Goal: Task Accomplishment & Management: Manage account settings

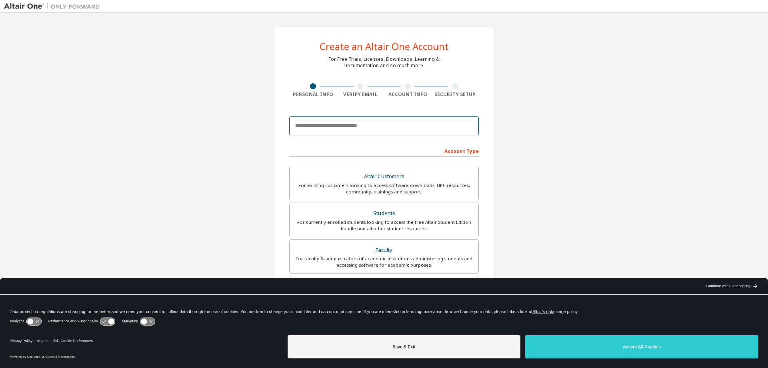
click at [375, 128] on input "email" at bounding box center [384, 125] width 190 height 19
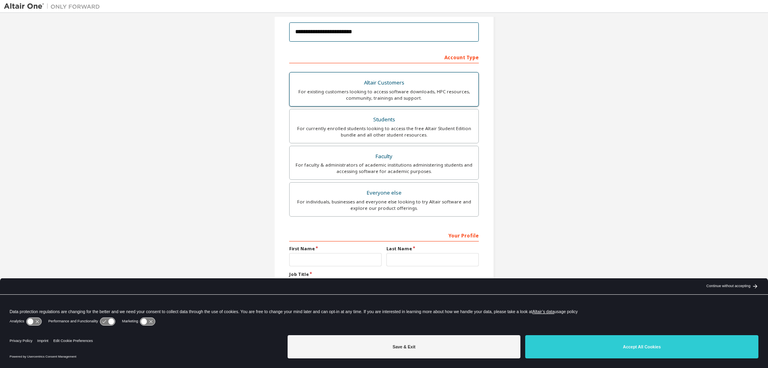
scroll to position [100, 0]
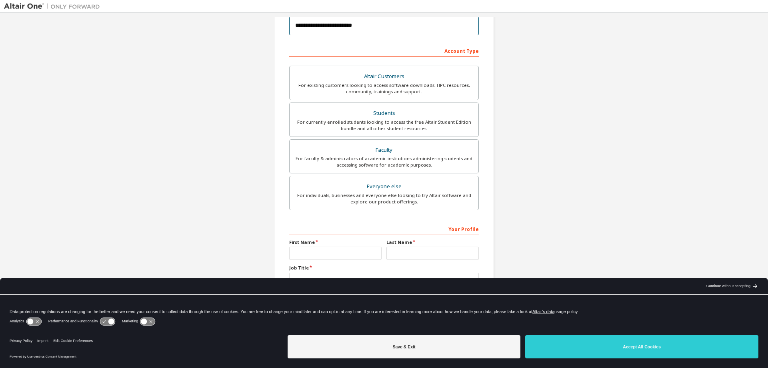
type input "**********"
click at [328, 247] on input "text" at bounding box center [335, 253] width 92 height 13
type input "*******"
click at [405, 248] on input "text" at bounding box center [433, 253] width 92 height 13
type input "*******"
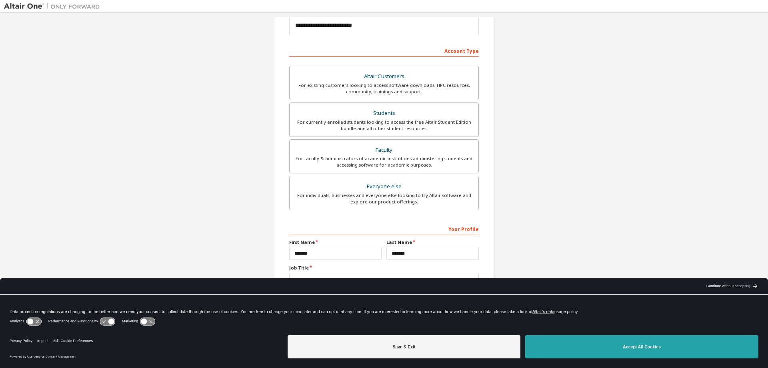
click at [578, 351] on button "Accept All Cookies" at bounding box center [641, 346] width 233 height 23
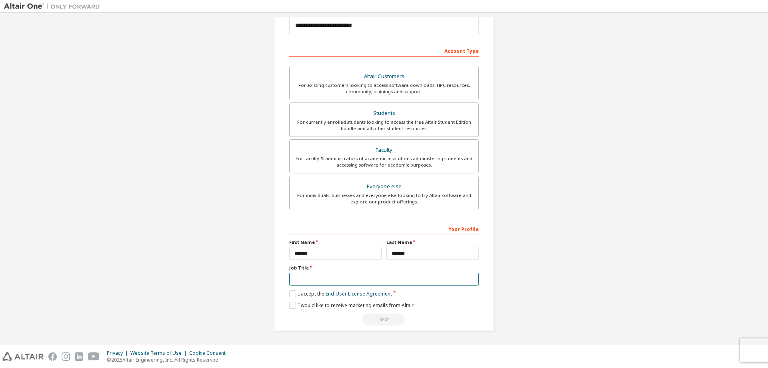
click at [339, 279] on input "text" at bounding box center [384, 279] width 190 height 13
type input "*"
type input "*******"
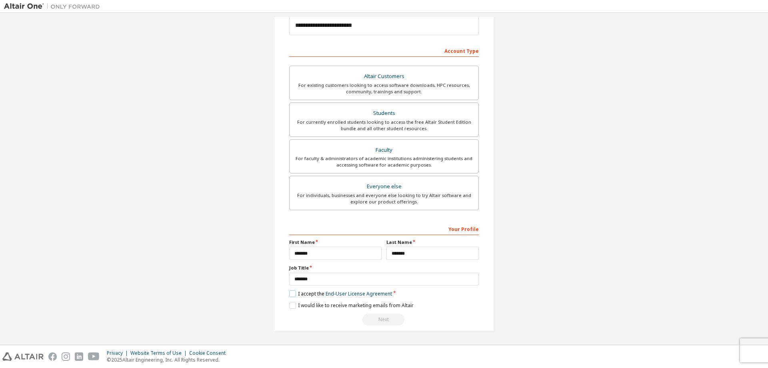
click at [315, 291] on label "I accept the End-User License Agreement" at bounding box center [340, 293] width 103 height 7
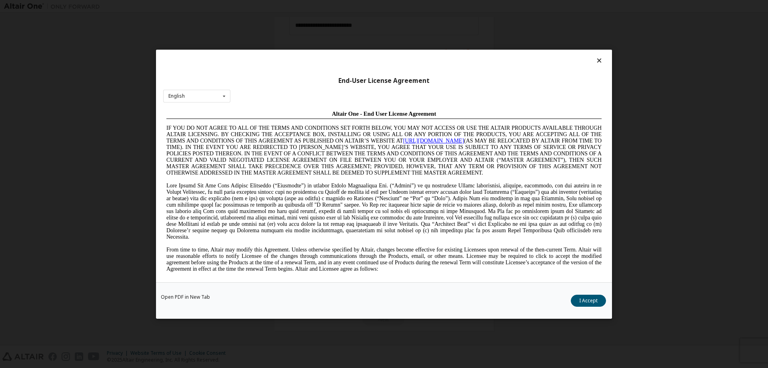
scroll to position [0, 0]
click at [579, 303] on button "I Accept" at bounding box center [588, 300] width 35 height 12
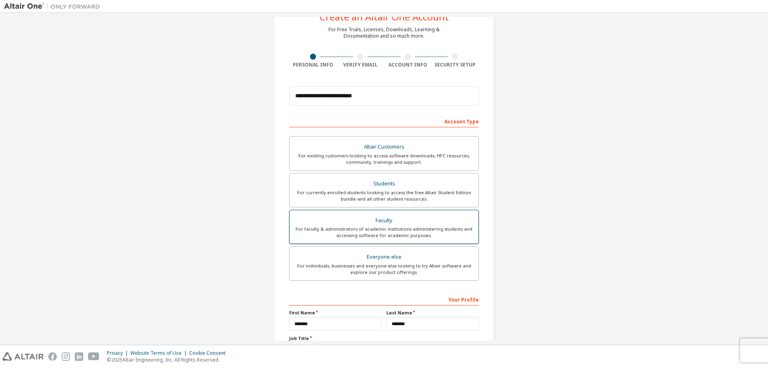
scroll to position [20, 0]
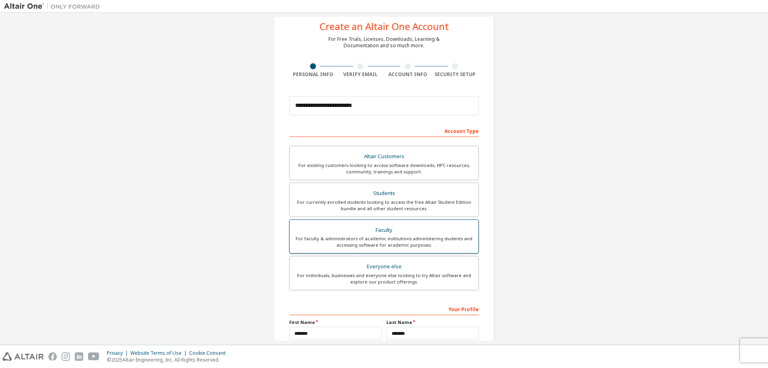
click at [433, 237] on div "For faculty & administrators of academic institutions administering students an…" at bounding box center [384, 241] width 179 height 13
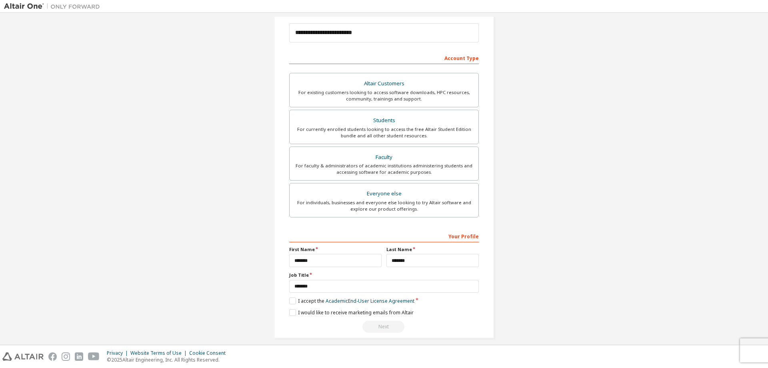
scroll to position [100, 0]
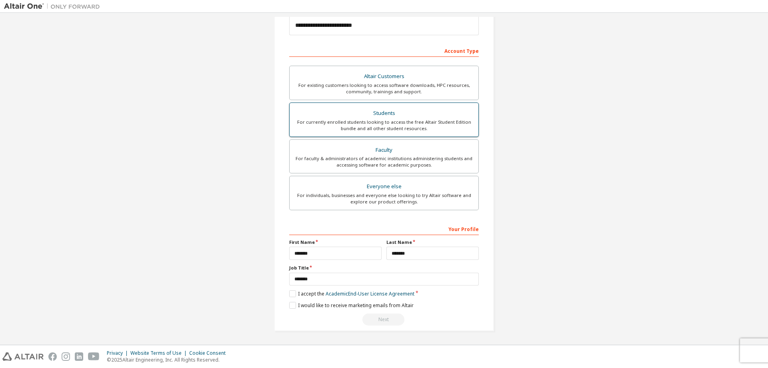
click at [392, 117] on div "Students" at bounding box center [384, 113] width 179 height 11
click at [306, 292] on label "I accept the Academic End-User License Agreement" at bounding box center [351, 293] width 125 height 7
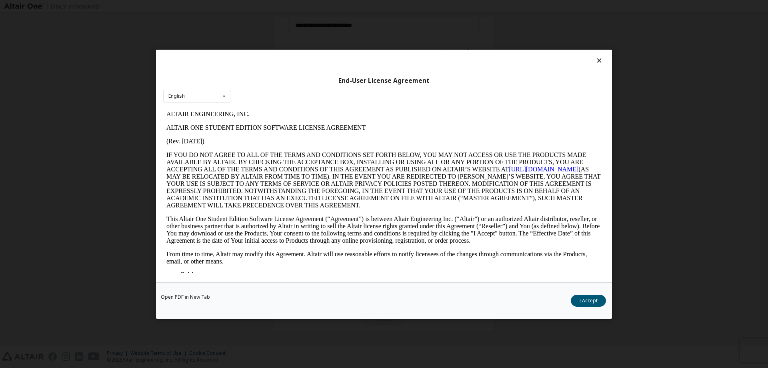
scroll to position [0, 0]
click at [582, 303] on button "I Accept" at bounding box center [588, 300] width 35 height 12
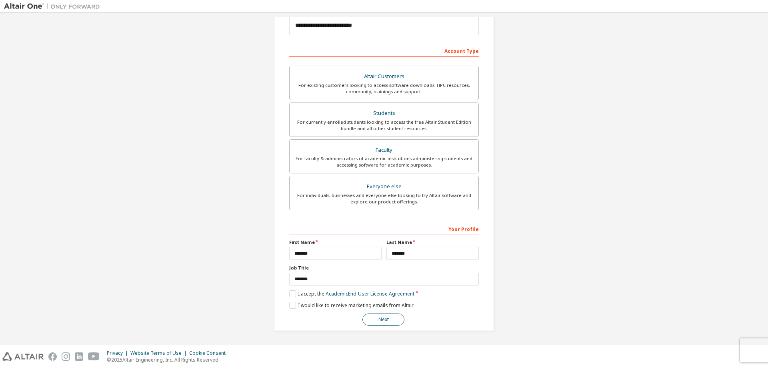
click at [383, 318] on button "Next" at bounding box center [384, 319] width 42 height 12
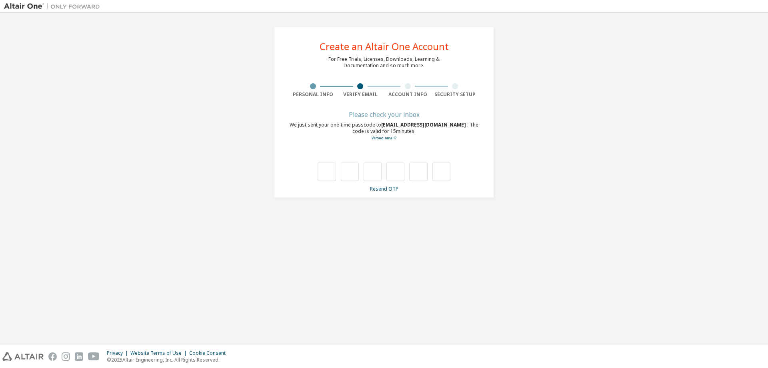
type input "*"
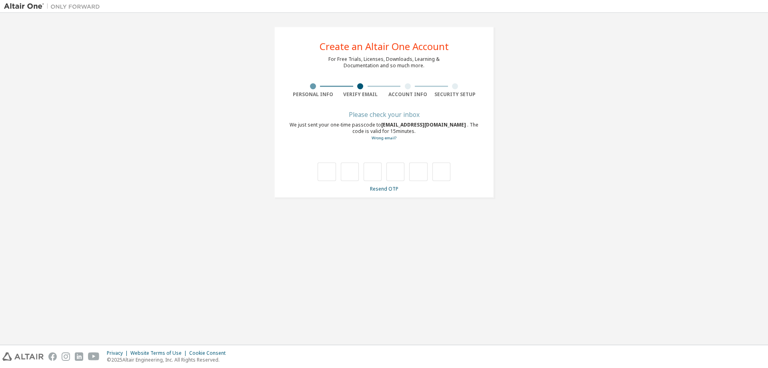
type input "*"
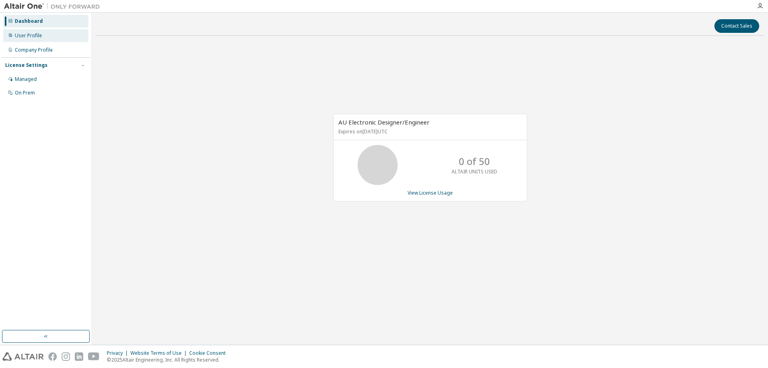
click at [55, 41] on div "User Profile" at bounding box center [45, 35] width 85 height 13
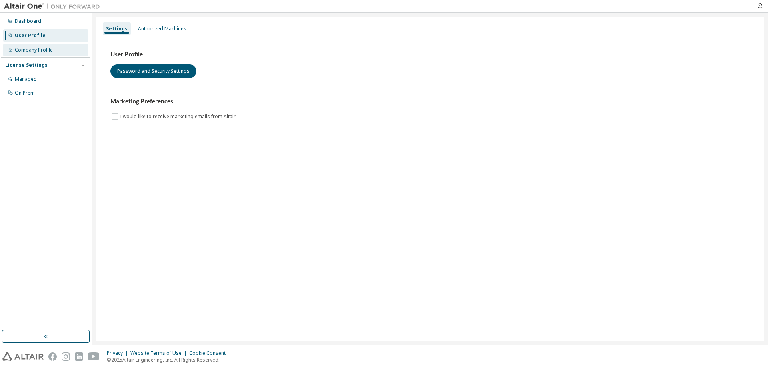
click at [48, 51] on div "Company Profile" at bounding box center [34, 50] width 38 height 6
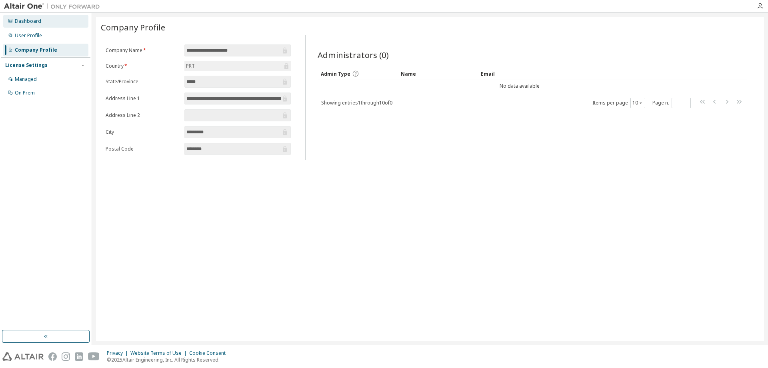
click at [57, 27] on div "Dashboard" at bounding box center [45, 21] width 85 height 13
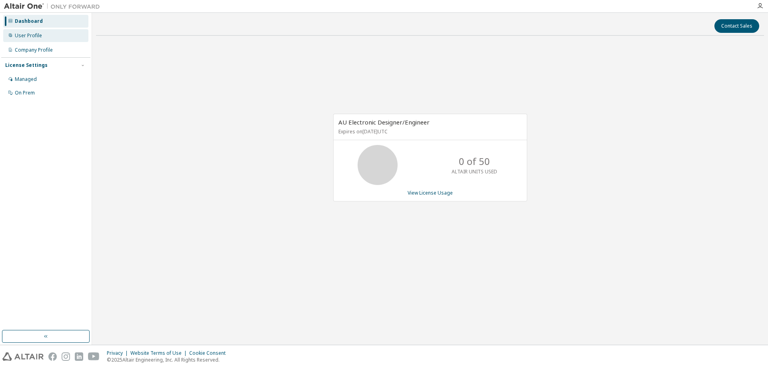
click at [55, 30] on div "User Profile" at bounding box center [45, 35] width 85 height 13
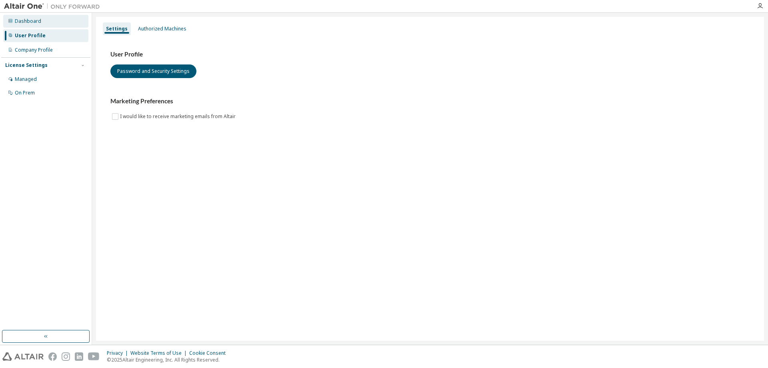
click at [62, 22] on div "Dashboard" at bounding box center [45, 21] width 85 height 13
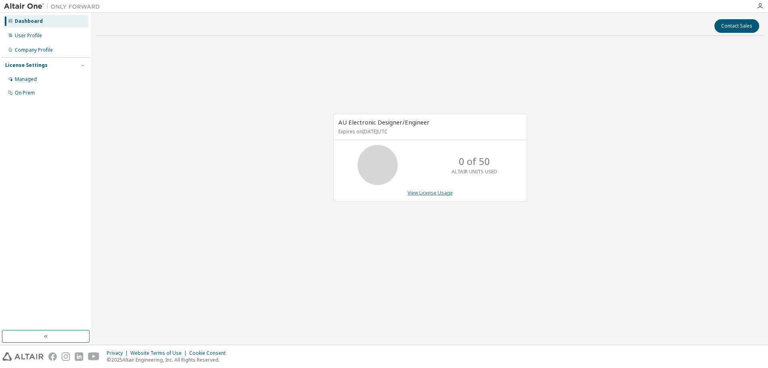
click at [442, 191] on link "View License Usage" at bounding box center [430, 192] width 45 height 7
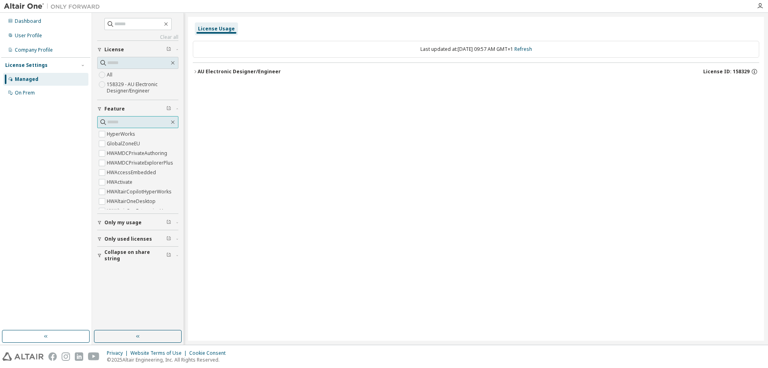
click at [147, 120] on input "text" at bounding box center [138, 122] width 62 height 8
type input "****"
click at [139, 66] on input "text" at bounding box center [138, 63] width 62 height 8
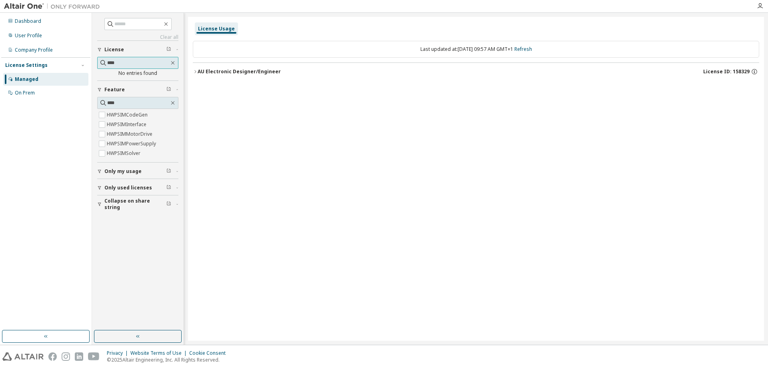
type input "****"
click at [197, 74] on icon "button" at bounding box center [195, 71] width 5 height 5
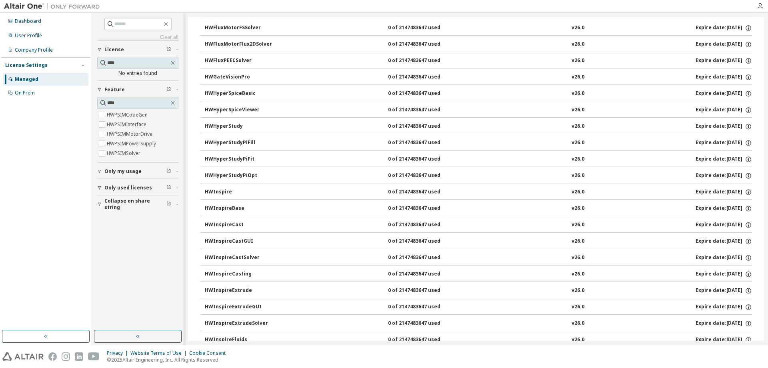
scroll to position [631, 0]
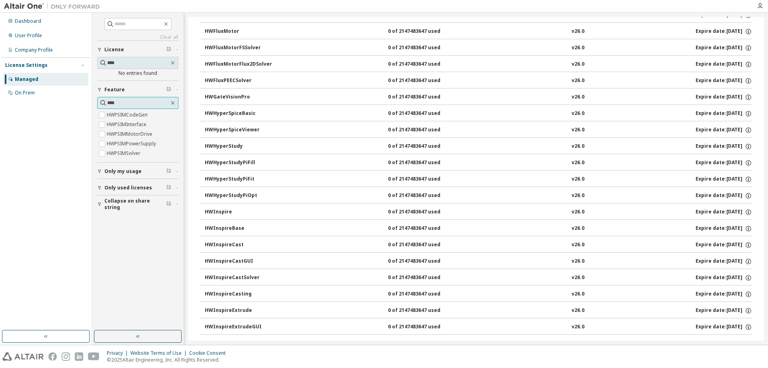
click at [173, 101] on icon "button" at bounding box center [173, 103] width 6 height 6
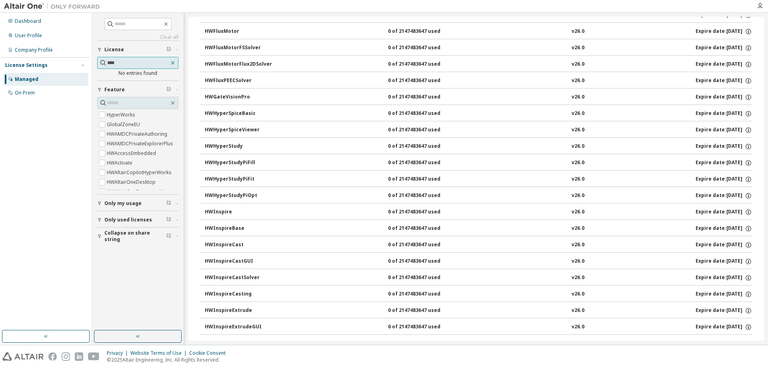
click at [175, 65] on button "button" at bounding box center [172, 62] width 7 height 7
